Goal: Task Accomplishment & Management: Manage account settings

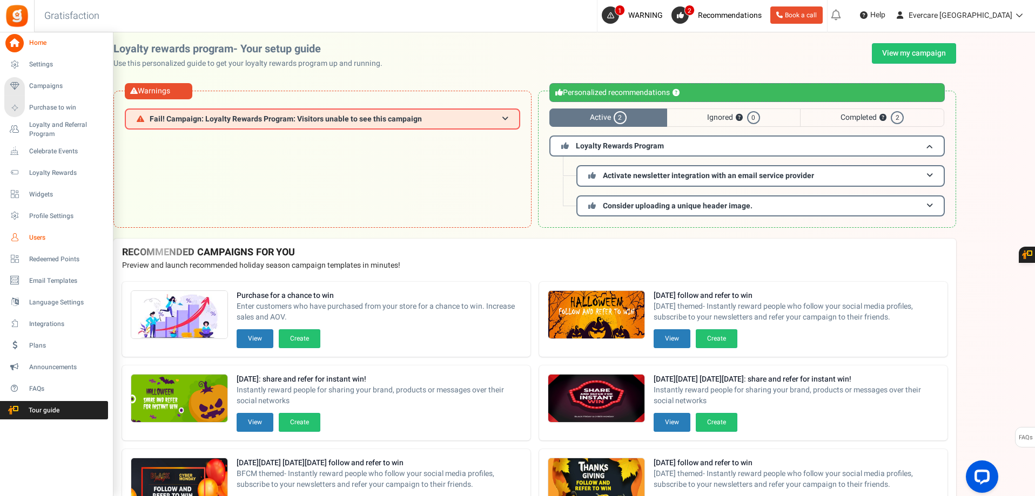
click at [31, 239] on span "Users" at bounding box center [67, 237] width 76 height 9
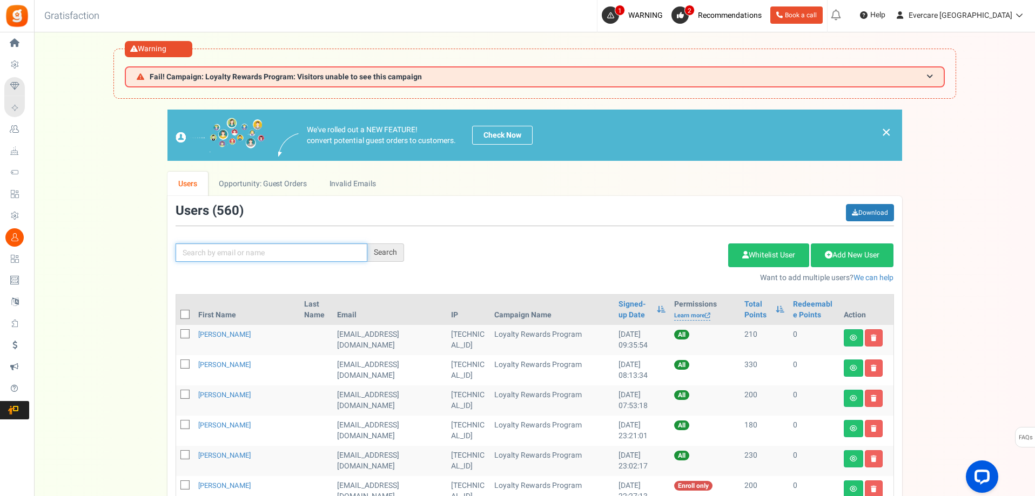
click at [250, 257] on input "text" at bounding box center [272, 253] width 192 height 18
type input "[PERSON_NAME]"
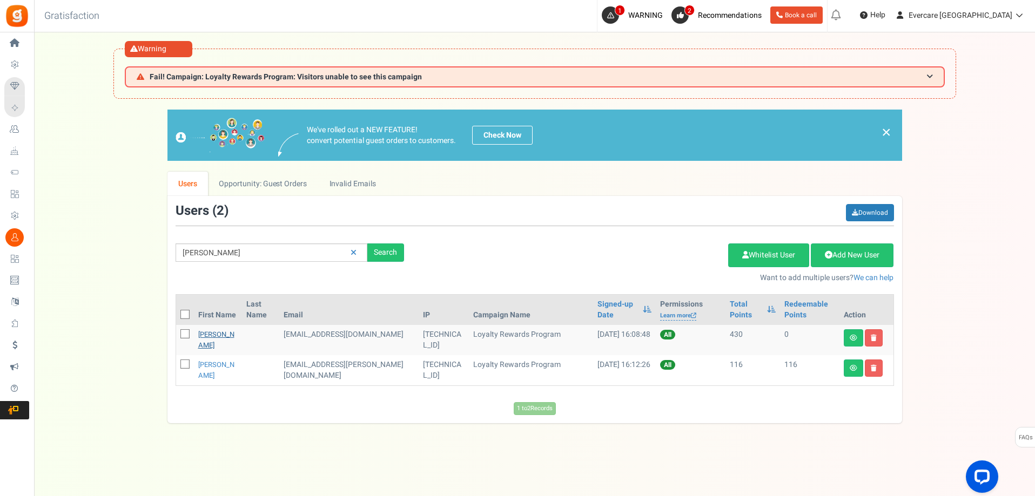
click at [220, 336] on link "[PERSON_NAME]" at bounding box center [216, 339] width 36 height 21
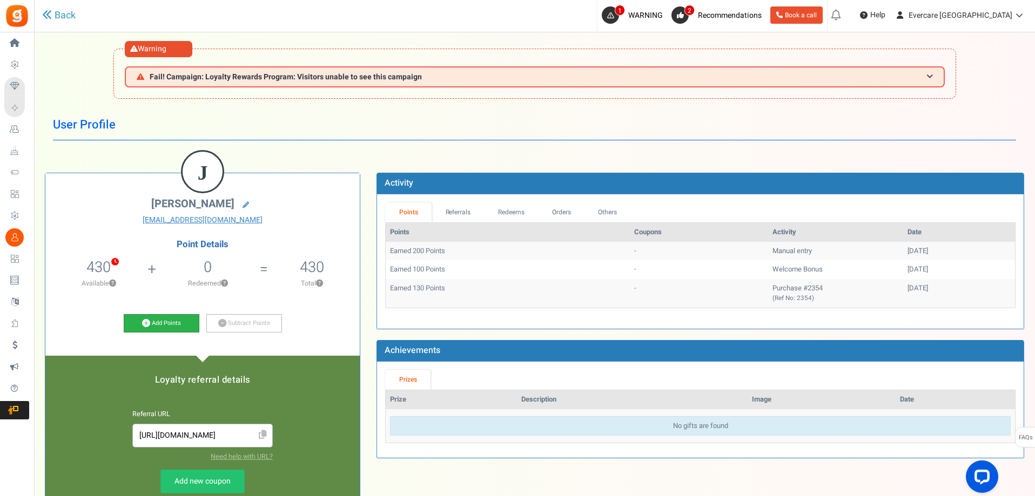
click at [179, 326] on link "Add Points" at bounding box center [162, 323] width 76 height 18
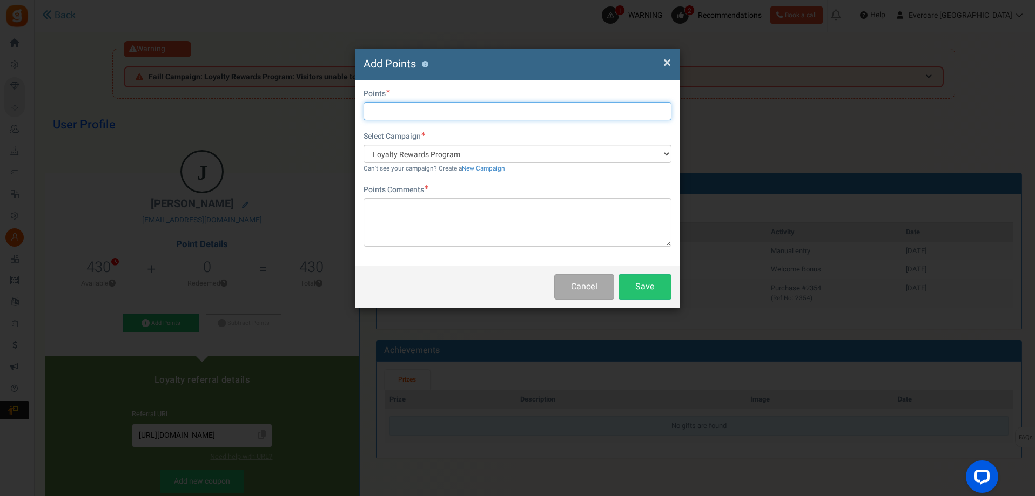
drag, startPoint x: 392, startPoint y: 110, endPoint x: 392, endPoint y: 118, distance: 8.6
click at [392, 110] on input "text" at bounding box center [517, 111] width 308 height 18
type input "200"
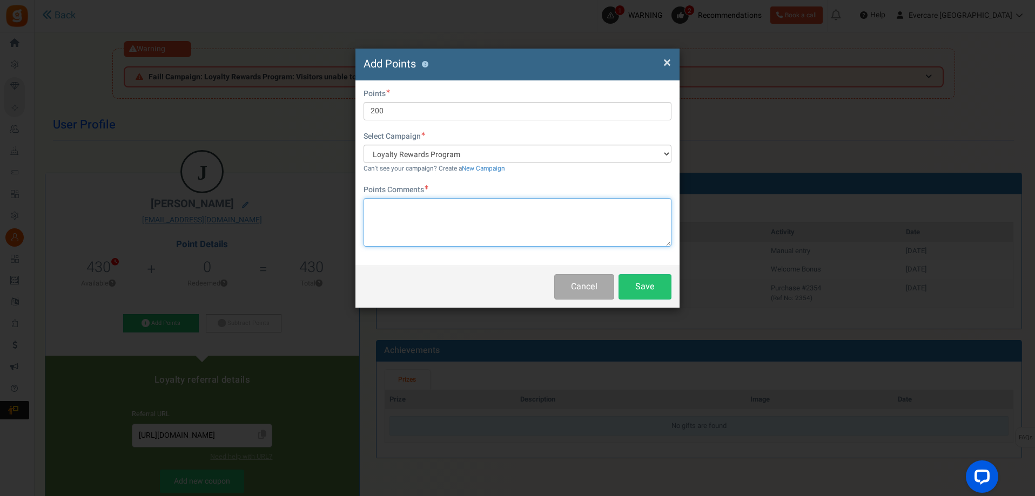
click at [397, 215] on textarea at bounding box center [517, 222] width 308 height 49
paste textarea "Provided product review/feedback"
type textarea "Provided product review/feedback"
click at [652, 291] on button "Save" at bounding box center [644, 286] width 53 height 25
